Goal: Transaction & Acquisition: Purchase product/service

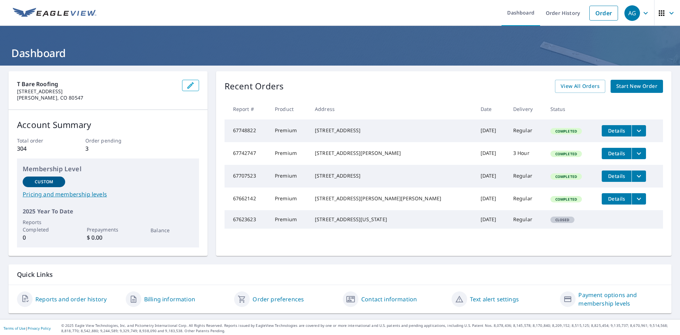
click at [640, 86] on span "Start New Order" at bounding box center [636, 86] width 41 height 9
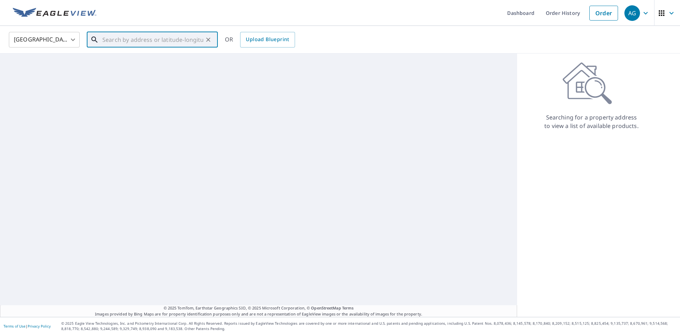
click at [133, 38] on input "text" at bounding box center [152, 40] width 101 height 20
paste input "[STREET_ADDRESS]"
click at [129, 55] on li "[STREET_ADDRESS]" at bounding box center [152, 64] width 131 height 24
type input "[STREET_ADDRESS]"
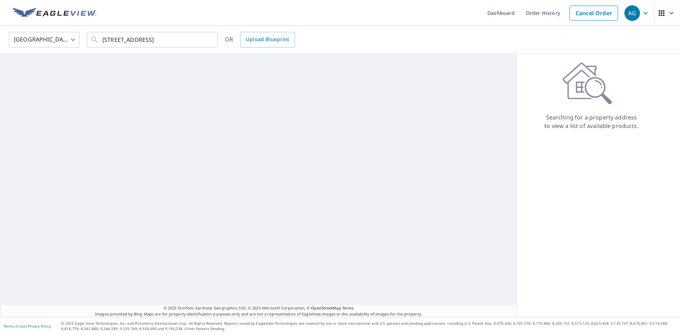
scroll to position [0, 0]
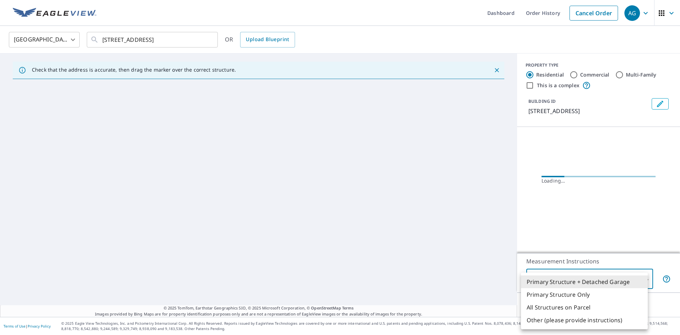
click at [600, 276] on body "AG AG Dashboard Order History Cancel Order AG [GEOGRAPHIC_DATA] US ​ [STREET_AD…" at bounding box center [340, 167] width 680 height 335
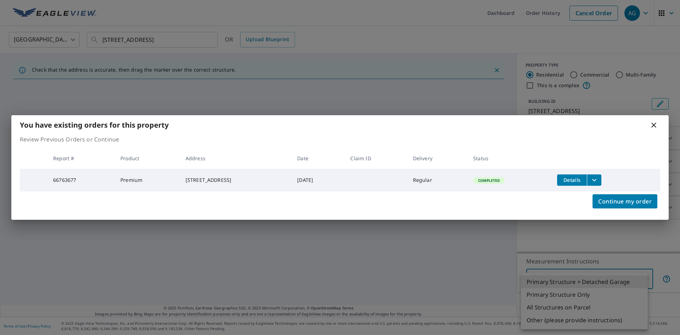
click at [655, 126] on icon at bounding box center [654, 125] width 9 height 9
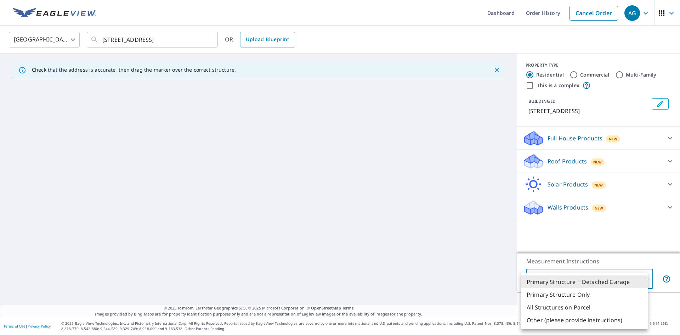
click at [182, 44] on div at bounding box center [340, 167] width 680 height 335
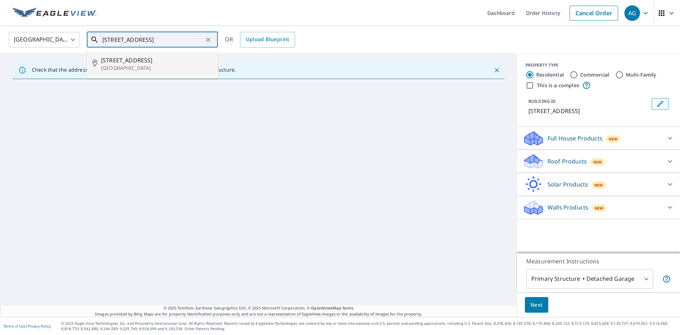
click at [183, 41] on input "[STREET_ADDRESS]" at bounding box center [152, 40] width 101 height 20
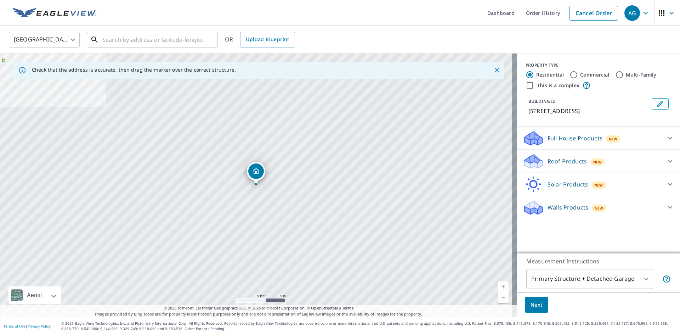
click at [124, 41] on input "text" at bounding box center [152, 40] width 101 height 20
click at [117, 42] on input "text" at bounding box center [152, 40] width 101 height 20
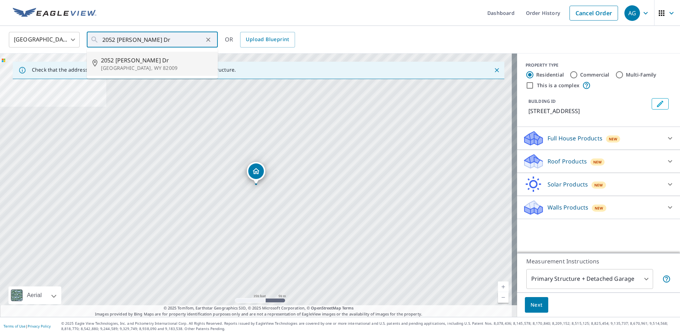
type input "[STREET_ADDRESS][PERSON_NAME][PERSON_NAME]"
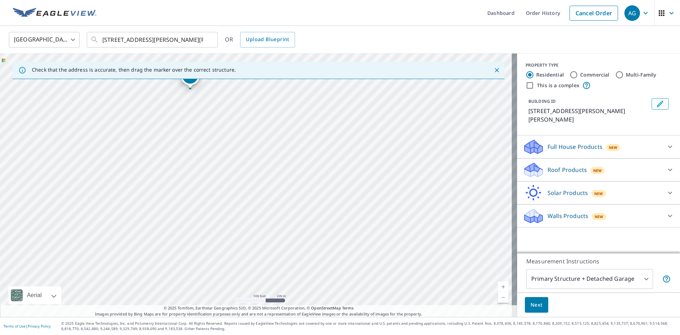
click at [594, 272] on body "AG AG Dashboard Order History Cancel Order AG [GEOGRAPHIC_DATA] [GEOGRAPHIC_DAT…" at bounding box center [340, 167] width 680 height 335
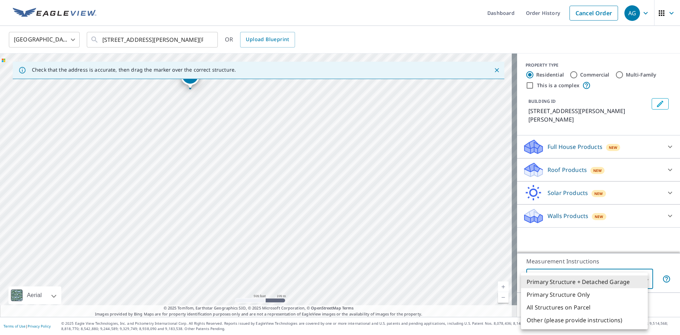
click at [571, 309] on li "All Structures on Parcel" at bounding box center [584, 307] width 127 height 13
type input "3"
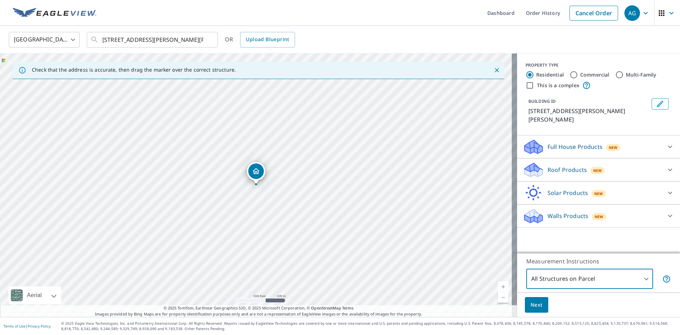
click at [578, 165] on p "Roof Products" at bounding box center [567, 169] width 39 height 9
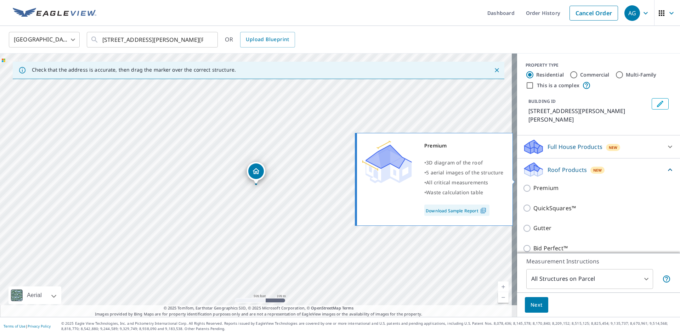
click at [546, 184] on p "Premium" at bounding box center [546, 188] width 25 height 9
click at [534, 184] on input "Premium" at bounding box center [528, 188] width 11 height 9
checkbox input "true"
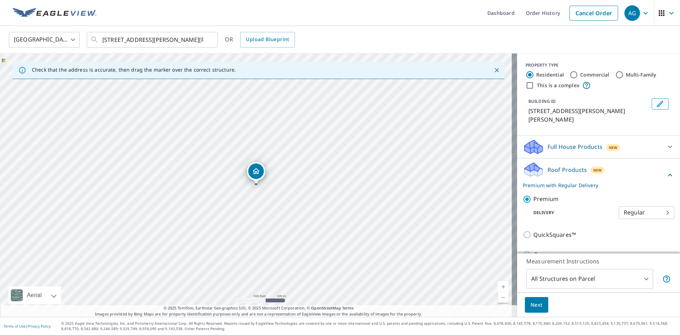
click at [646, 202] on body "AG AG Dashboard Order History Cancel Order AG [GEOGRAPHIC_DATA] [GEOGRAPHIC_DAT…" at bounding box center [340, 167] width 680 height 335
click at [617, 230] on li "3 Hour" at bounding box center [636, 229] width 56 height 13
type input "7"
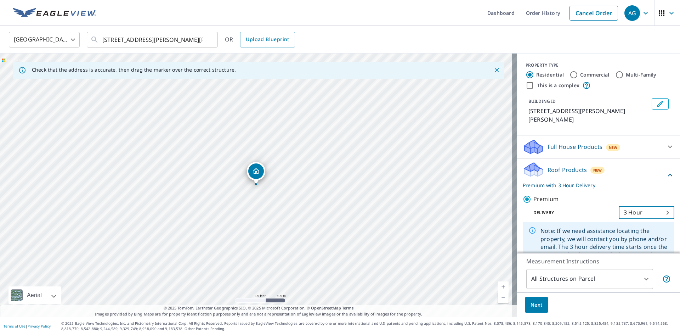
click at [531, 301] on span "Next" at bounding box center [537, 304] width 12 height 9
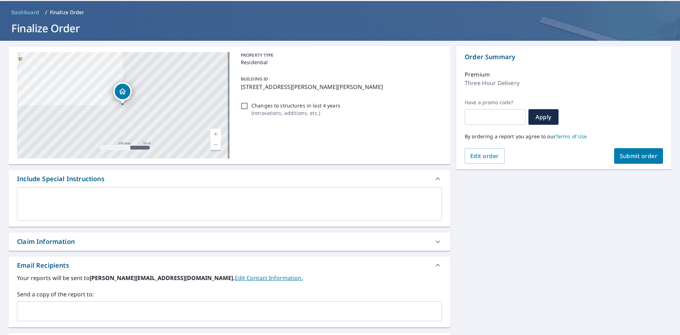
scroll to position [71, 0]
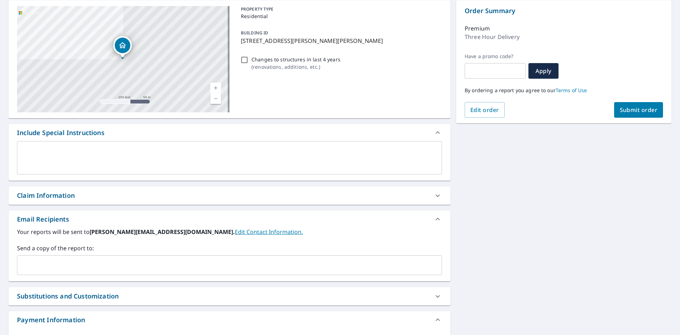
click at [87, 264] on input "text" at bounding box center [224, 264] width 408 height 13
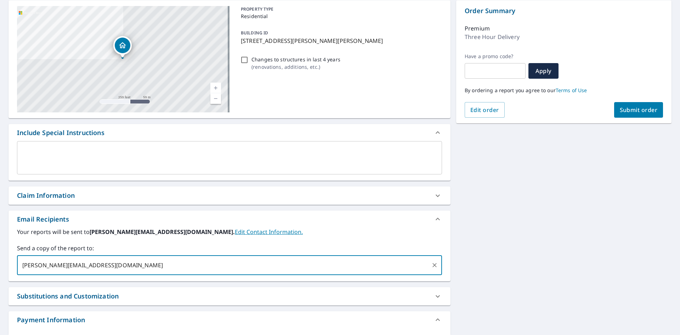
type input "[PERSON_NAME][EMAIL_ADDRESS][DOMAIN_NAME]"
click at [633, 115] on button "Submit order" at bounding box center [638, 110] width 49 height 16
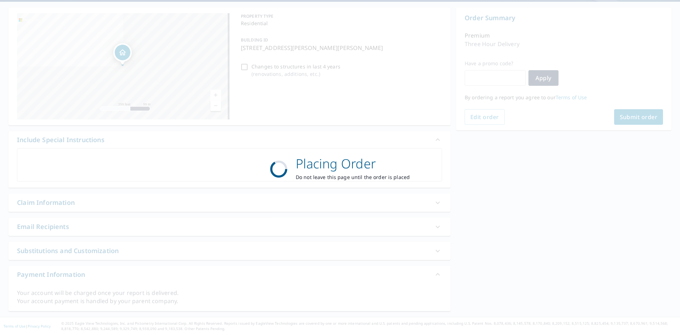
scroll to position [64, 0]
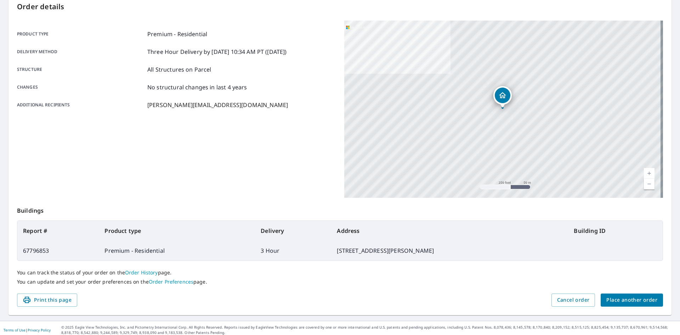
scroll to position [82, 0]
